Goal: Information Seeking & Learning: Learn about a topic

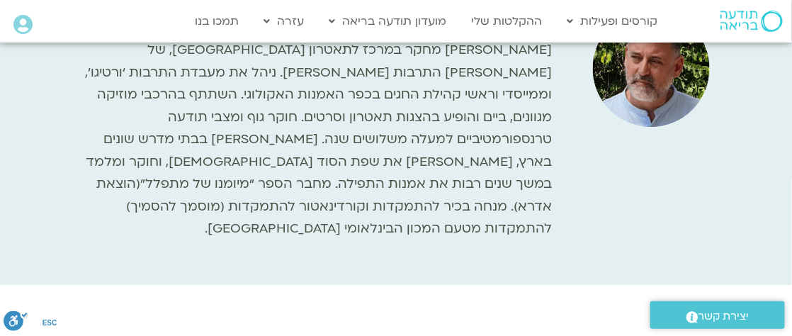
scroll to position [2512, 0]
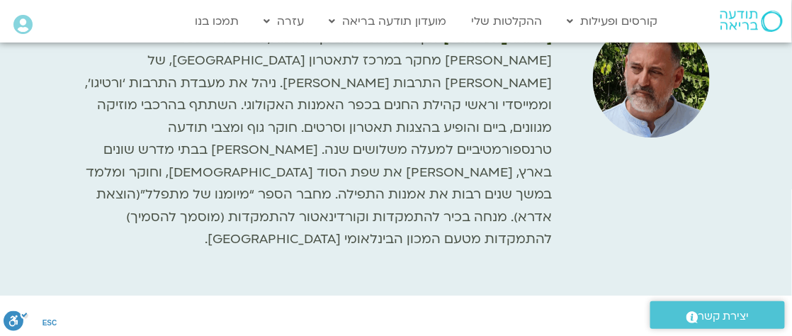
click at [734, 13] on img at bounding box center [751, 21] width 62 height 21
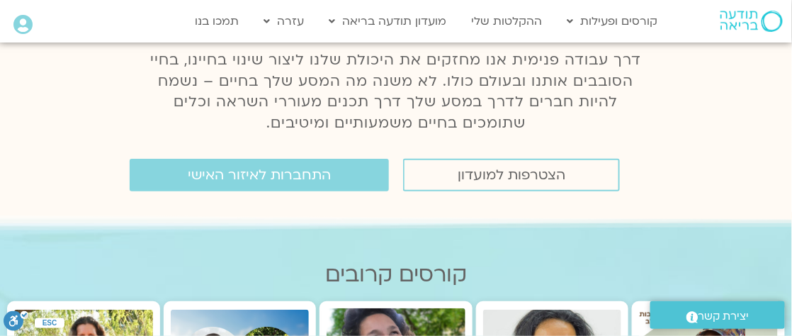
scroll to position [173, 0]
click at [292, 181] on span "התחברות לאיזור האישי" at bounding box center [259, 175] width 143 height 16
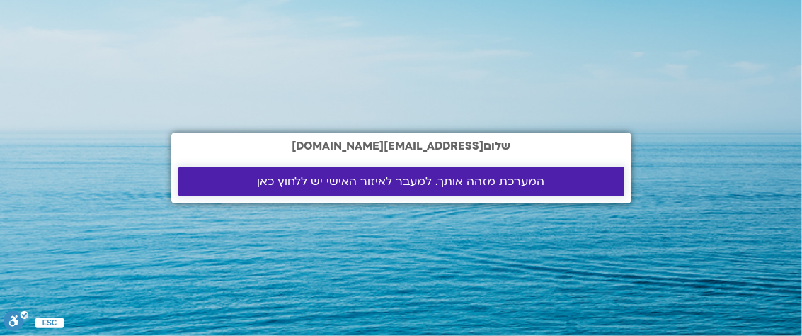
click at [268, 175] on span "המערכת מזהה אותך. למעבר לאיזור האישי יש ללחוץ כאן" at bounding box center [402, 181] width 288 height 13
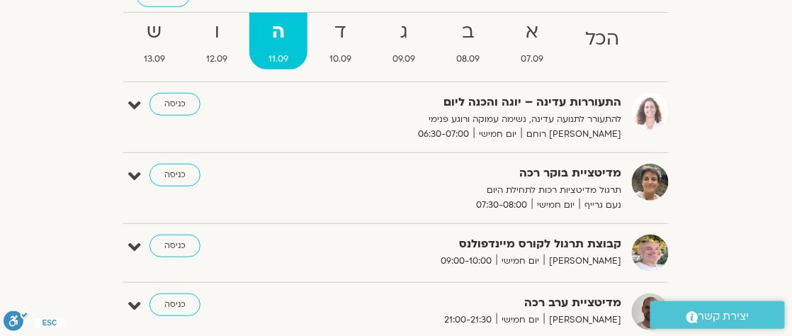
scroll to position [140, 0]
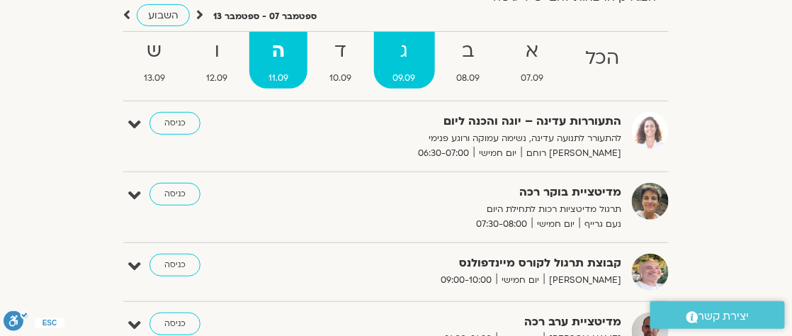
click at [386, 81] on span "09.09" at bounding box center [404, 78] width 61 height 15
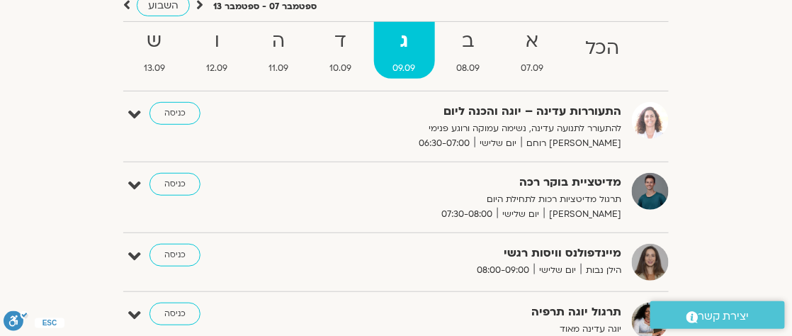
scroll to position [0, 0]
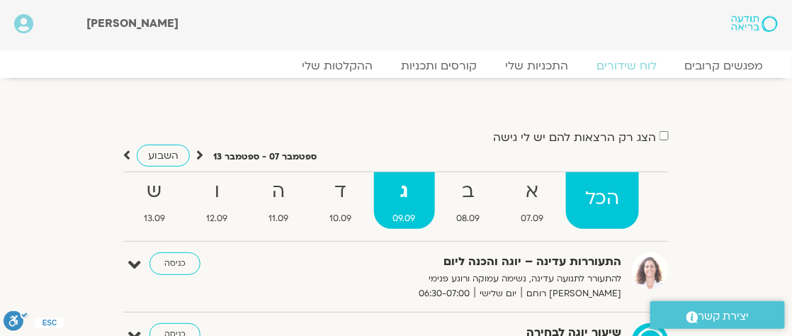
click at [580, 212] on strong "הכל" at bounding box center [602, 199] width 73 height 32
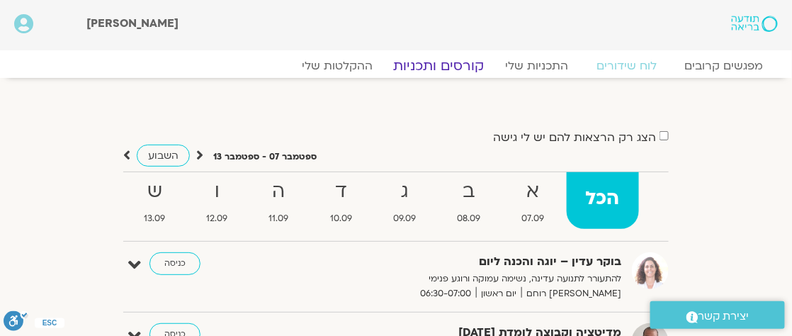
click at [429, 64] on link "קורסים ותכניות" at bounding box center [438, 65] width 125 height 17
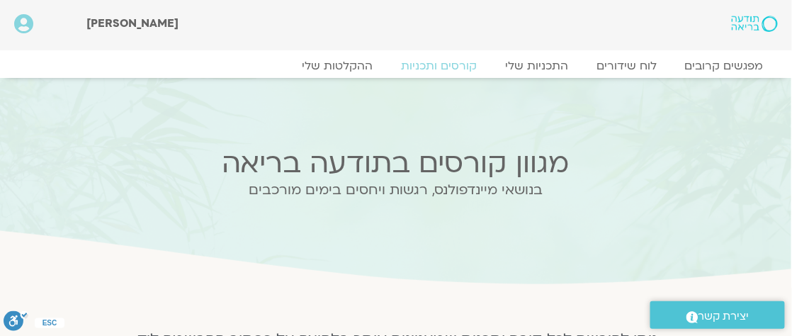
click at [25, 26] on icon at bounding box center [23, 24] width 19 height 20
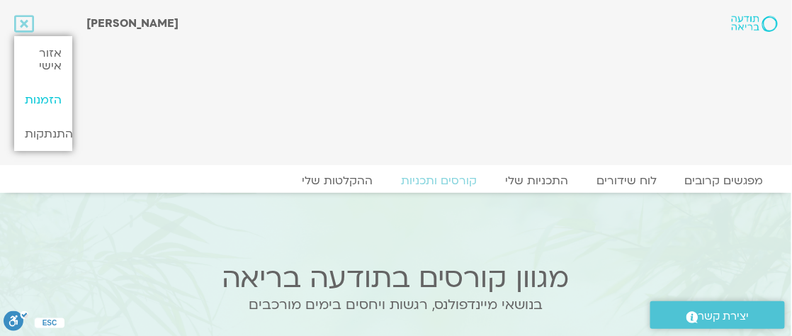
click at [33, 95] on link "הזמנות" at bounding box center [43, 100] width 58 height 34
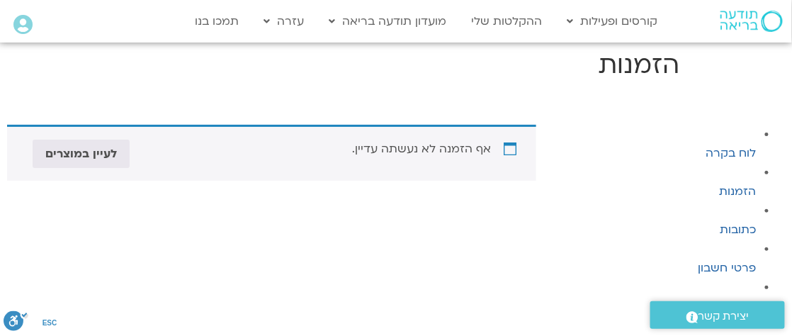
scroll to position [71, 0]
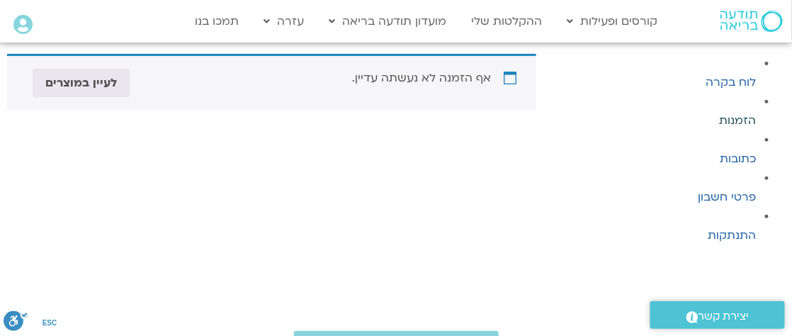
click at [736, 115] on link "הזמנות" at bounding box center [738, 121] width 37 height 16
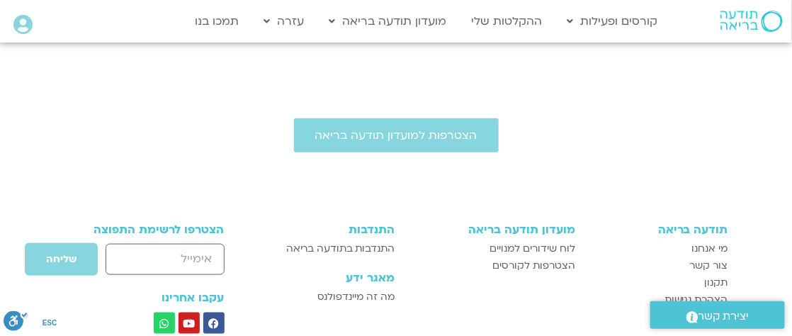
scroll to position [354, 0]
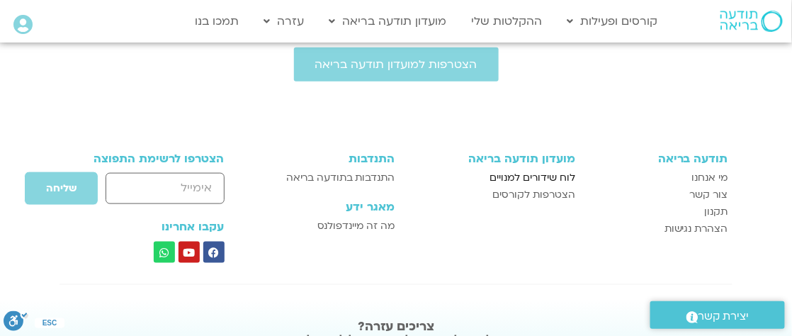
click at [538, 175] on span "לוח שידורים למנויים" at bounding box center [533, 177] width 86 height 17
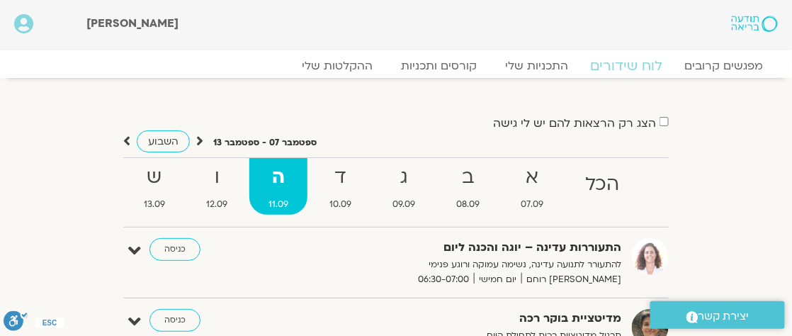
click at [612, 64] on link "לוח שידורים" at bounding box center [627, 65] width 106 height 17
click at [429, 64] on link "קורסים ותכניות" at bounding box center [438, 65] width 125 height 17
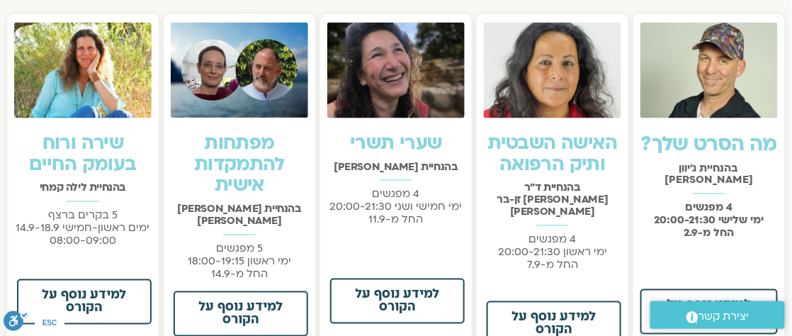
scroll to position [567, 0]
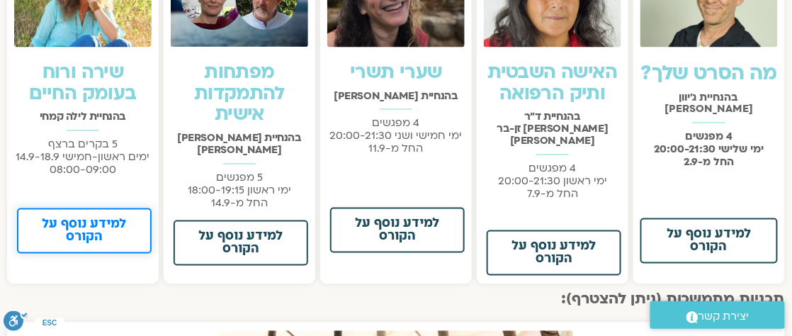
click at [89, 237] on span "למידע נוסף על הקורס" at bounding box center [84, 230] width 98 height 25
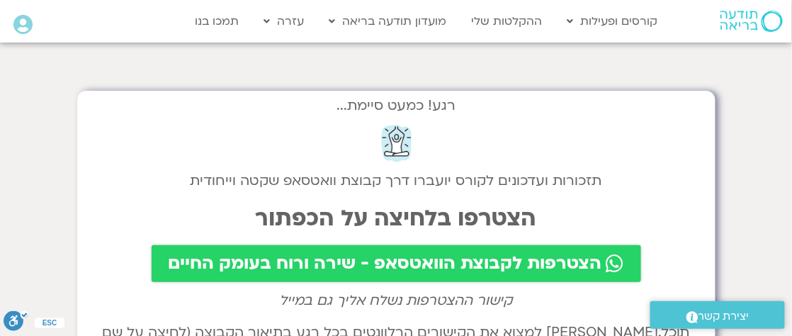
scroll to position [71, 0]
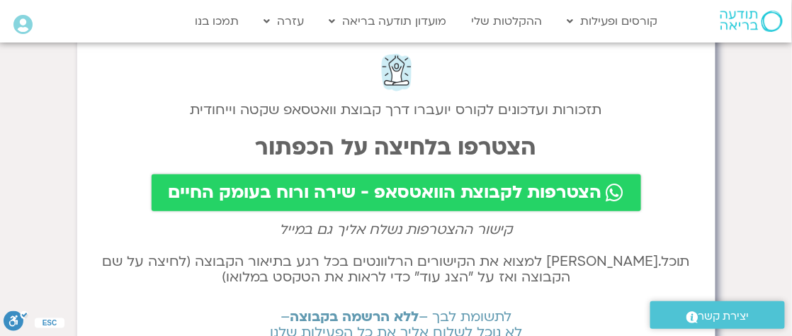
click at [216, 185] on span "הצטרפות לקבוצת הוואטסאפ - שירה ורוח בעומק החיים" at bounding box center [385, 193] width 433 height 20
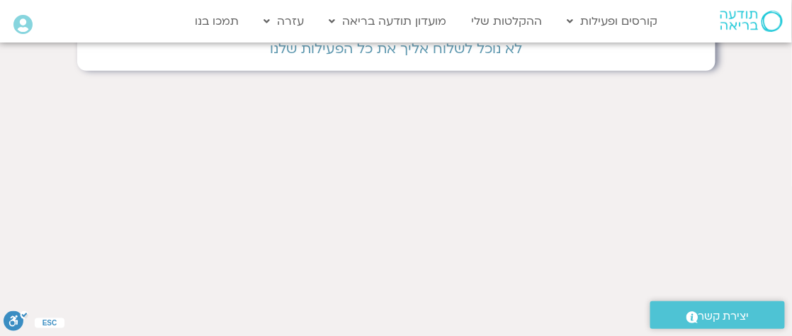
scroll to position [0, 0]
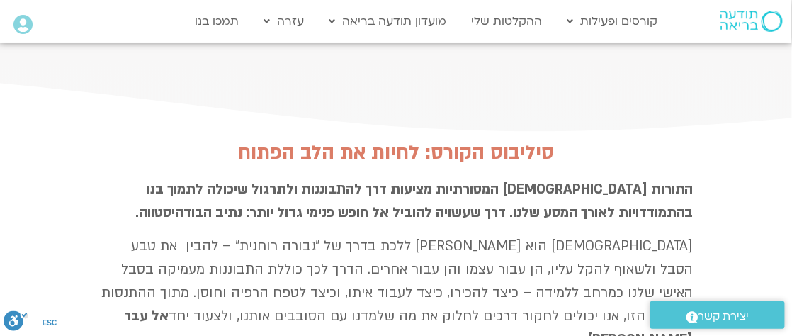
scroll to position [2621, 0]
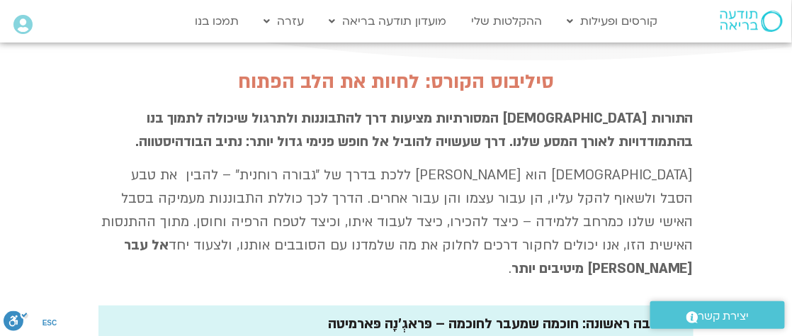
click at [507, 312] on div "חטיבה ראשונה: חוכמה שמעבר לחוכמה – פּראגְ'נָה פּארמיטה" at bounding box center [499, 323] width 343 height 23
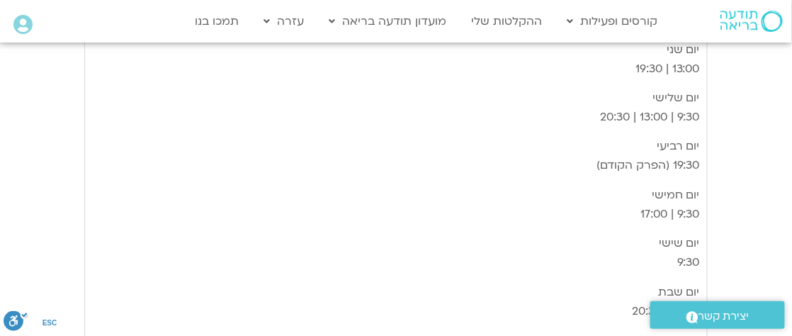
scroll to position [4903, 0]
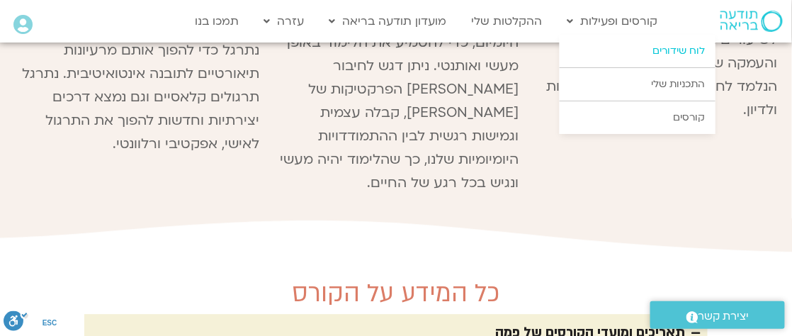
click at [663, 59] on link "לוח שידורים" at bounding box center [638, 51] width 156 height 33
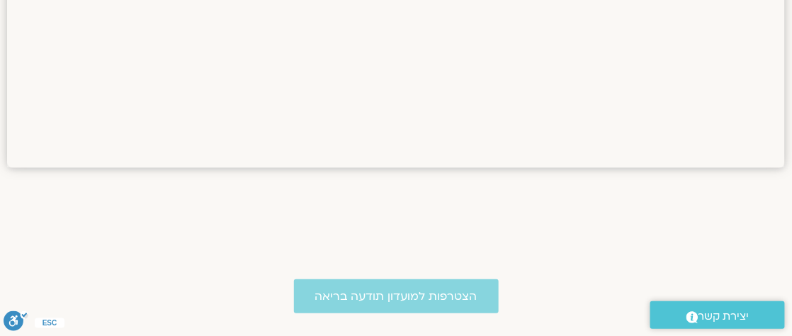
scroll to position [1346, 0]
